Goal: Use online tool/utility

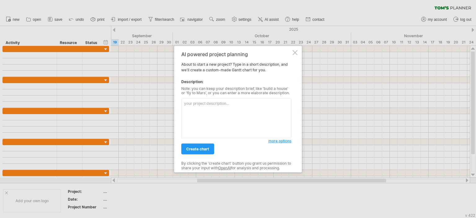
paste textarea "Loremi d Sitametc Adipi Elits doe tem Inci Utlab Etdolor Magna Aliquae. Adminim…"
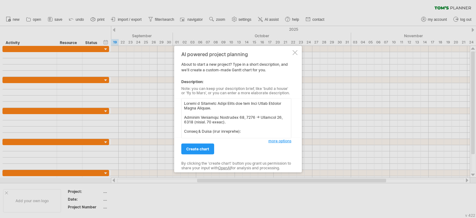
scroll to position [401, 0]
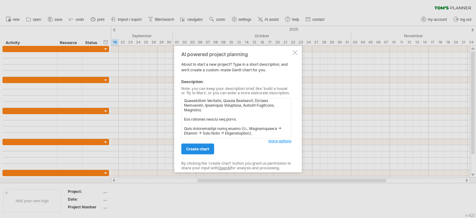
type textarea "Loremi d Sitametc Adipi Elits doe tem Inci Utlab Etdolor Magna Aliquae. Adminim…"
click at [208, 144] on link "create chart" at bounding box center [197, 148] width 33 height 11
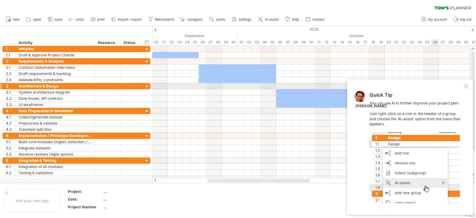
click at [466, 85] on div at bounding box center [465, 86] width 5 height 5
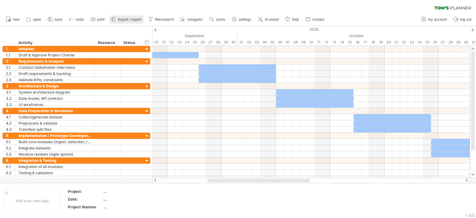
click at [120, 19] on span "import / export" at bounding box center [130, 19] width 24 height 4
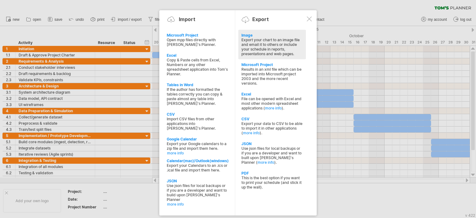
click at [272, 42] on div "Export your chart to an image file and email it to others or include your sched…" at bounding box center [271, 46] width 61 height 19
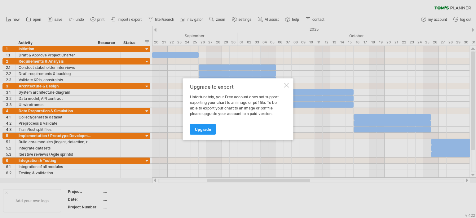
click at [285, 85] on div at bounding box center [286, 84] width 5 height 5
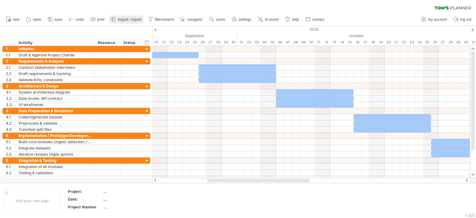
click at [128, 17] on span "import / export" at bounding box center [130, 19] width 24 height 4
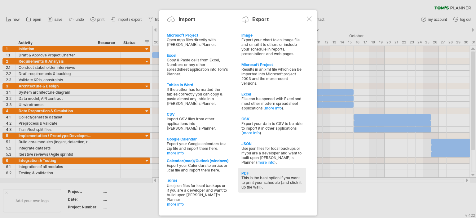
click at [260, 181] on div "This is the best option if you want to print your schedule (and stick it up the…" at bounding box center [271, 182] width 61 height 14
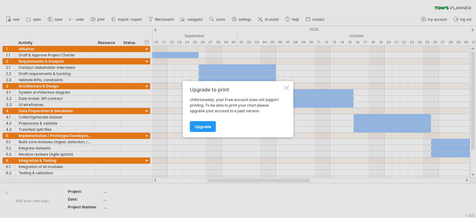
click at [282, 85] on div "Upgrade to print Unfortunately, your Free account does not support printing. To…" at bounding box center [238, 109] width 111 height 56
click at [283, 85] on div "Upgrade to print Unfortunately, your Free account does not support printing. To…" at bounding box center [238, 109] width 111 height 56
click at [285, 85] on div at bounding box center [286, 87] width 5 height 5
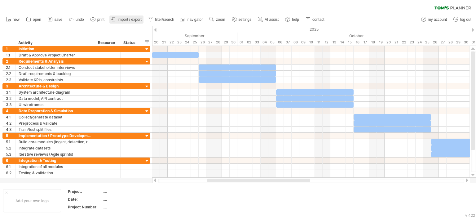
click at [131, 22] on link "import / export" at bounding box center [126, 19] width 34 height 8
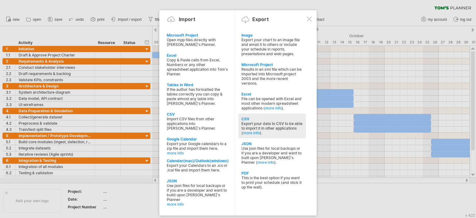
click at [264, 127] on div "Export your data to CSV to be able to import it in other applications ( more in…" at bounding box center [271, 128] width 61 height 14
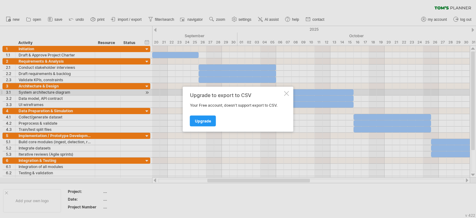
click at [289, 91] on div at bounding box center [286, 93] width 5 height 5
